Goal: Information Seeking & Learning: Learn about a topic

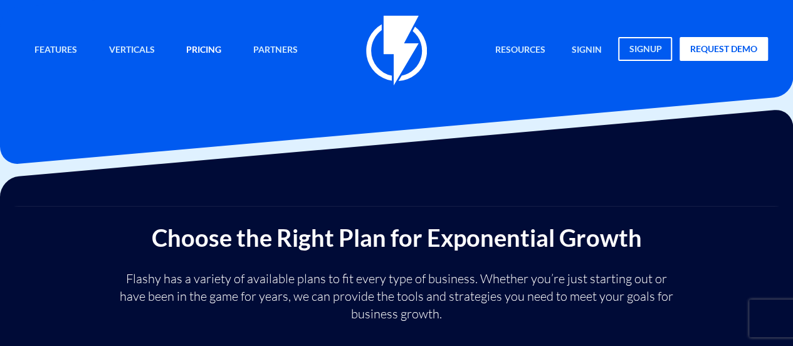
click at [194, 48] on link "Pricing" at bounding box center [204, 50] width 54 height 27
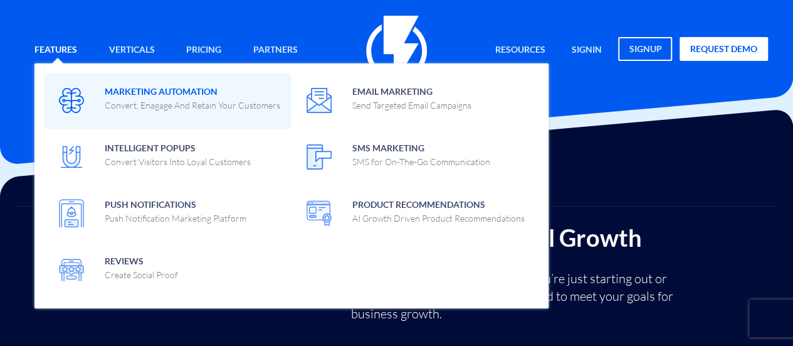
click at [89, 97] on span at bounding box center [167, 100] width 229 height 36
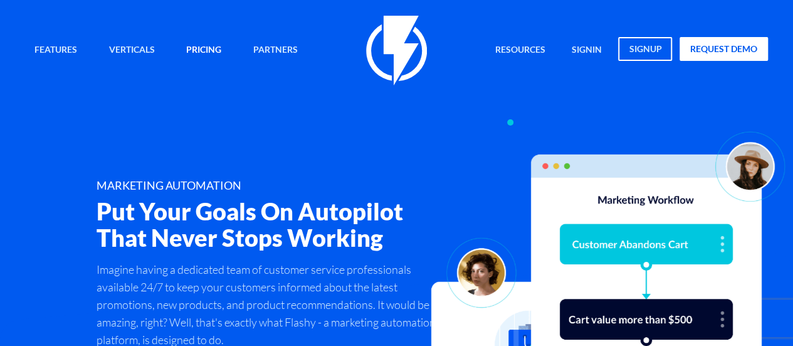
click at [198, 48] on link "Pricing" at bounding box center [204, 50] width 54 height 27
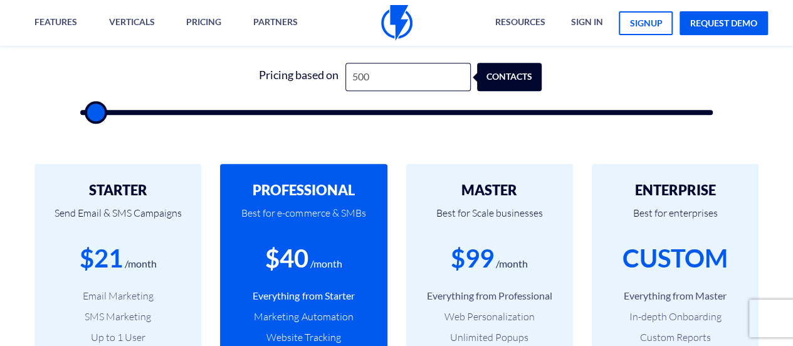
scroll to position [376, 0]
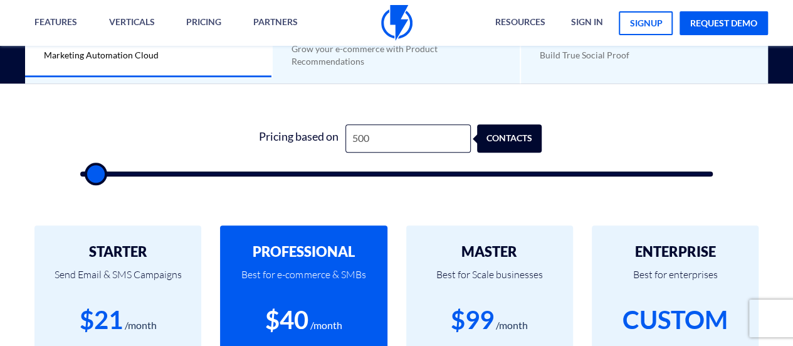
type input "2,000"
type input "2000"
type input "3,000"
type input "3000"
type input "4,000"
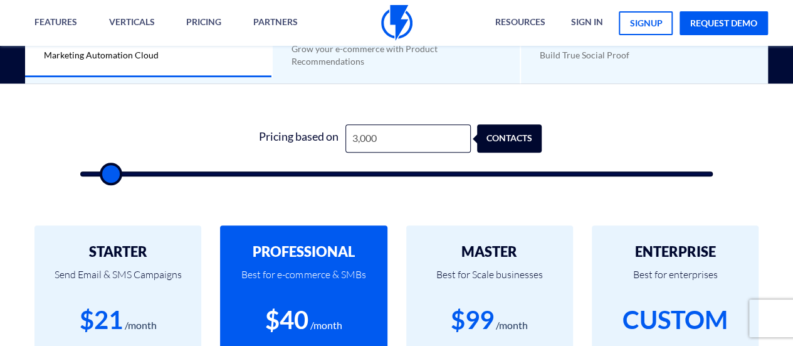
type input "4000"
type input "5,000"
type input "5000"
type input "6,000"
type input "6000"
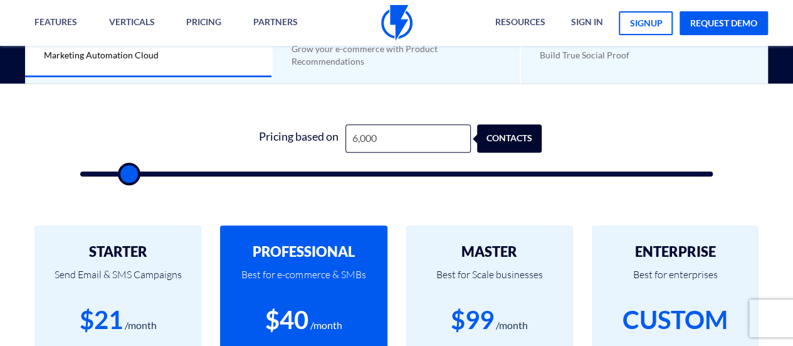
type input "7,000"
type input "7000"
type input "7,500"
type input "7500"
type input "9,500"
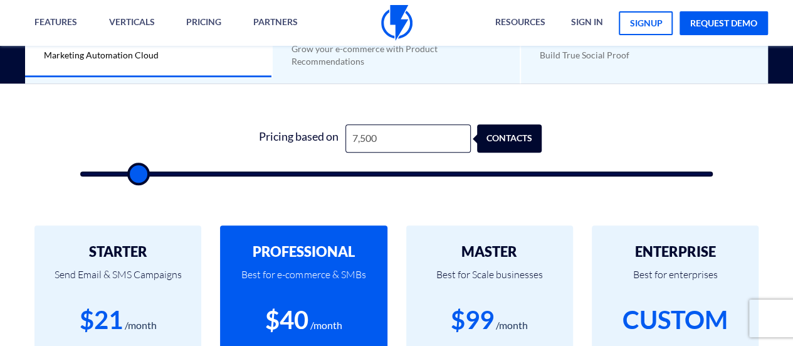
type input "9500"
type input "11,000"
type input "11000"
type input "13,000"
type input "13000"
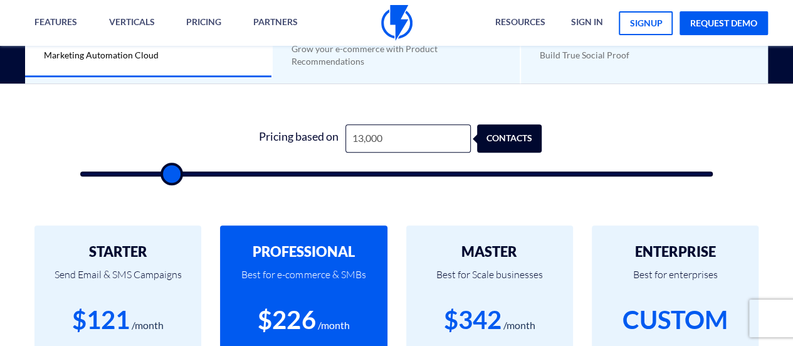
type input "15,500"
type input "15500"
type input "18,500"
type input "18500"
type input "20,500"
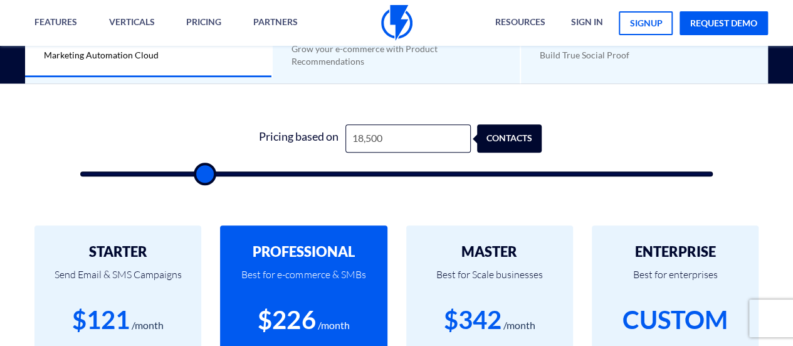
type input "20500"
type input "21,500"
type input "21500"
type input "22,000"
type input "22000"
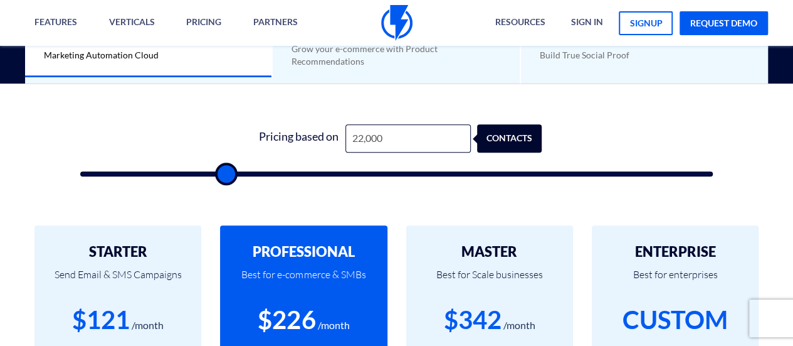
type input "22,500"
type input "22500"
type input "23,500"
type input "23500"
type input "24,500"
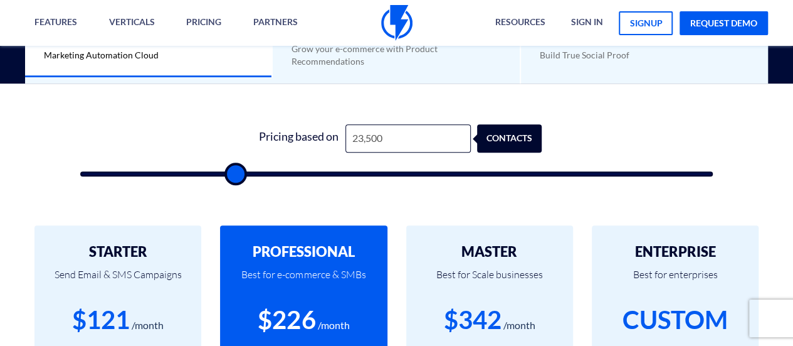
type input "24500"
type input "25,500"
type input "25500"
type input "26,000"
type input "26000"
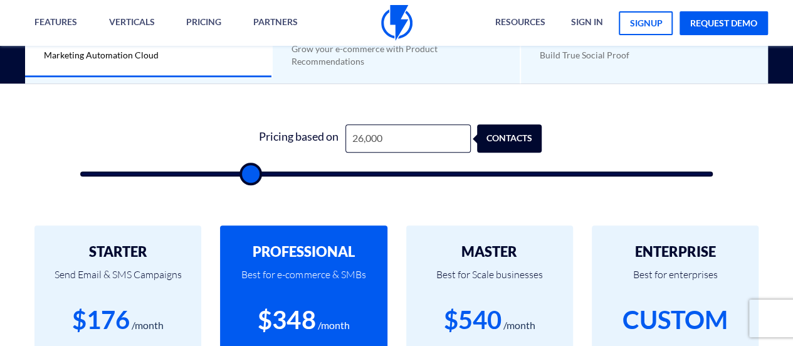
type input "26,500"
type input "26500"
type input "27,000"
type input "27000"
type input "27,500"
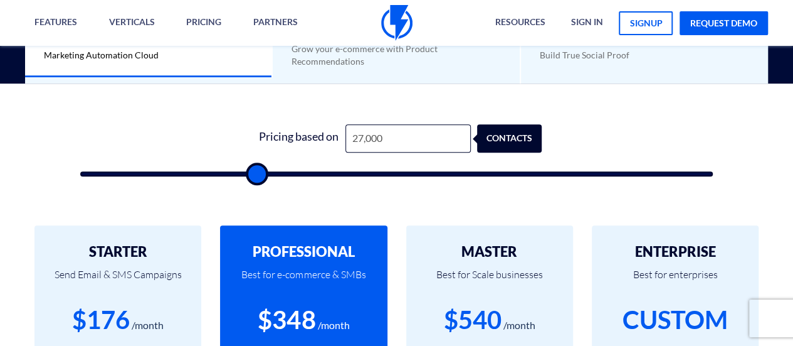
type input "27500"
type input "28,500"
type input "28500"
type input "29,000"
type input "29000"
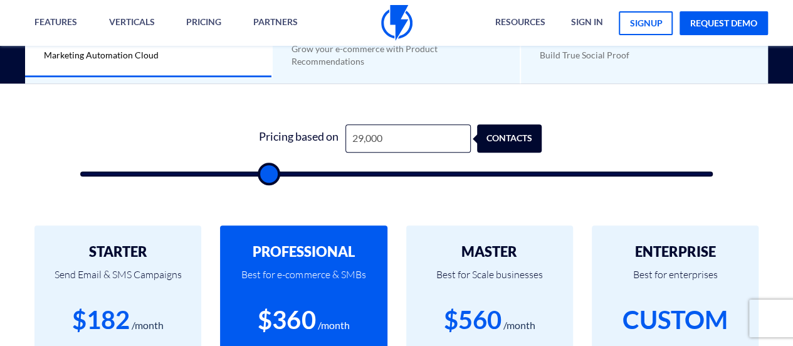
type input "29,500"
type input "29500"
type input "30,000"
type input "30000"
type input "31,000"
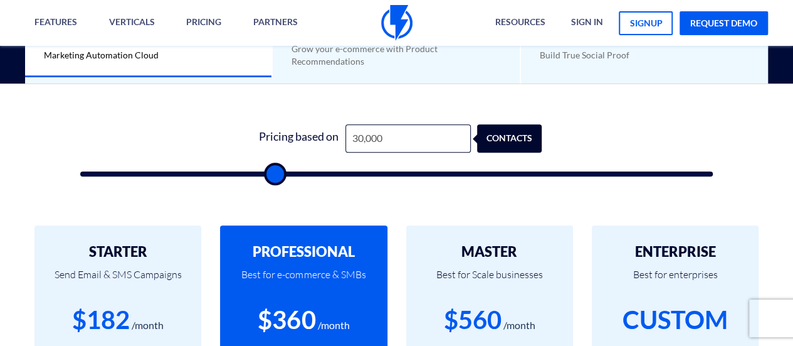
type input "31000"
type input "32,500"
type input "32500"
type input "33,500"
drag, startPoint x: 102, startPoint y: 172, endPoint x: 295, endPoint y: 179, distance: 192.6
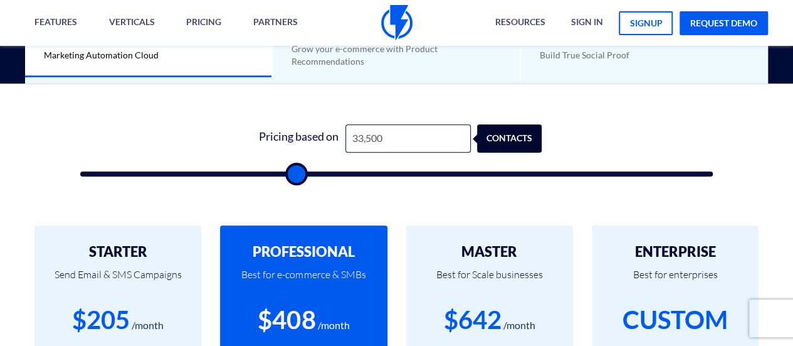
type input "33500"
click at [295, 176] on input "range" at bounding box center [396, 173] width 633 height 5
